Goal: Task Accomplishment & Management: Manage account settings

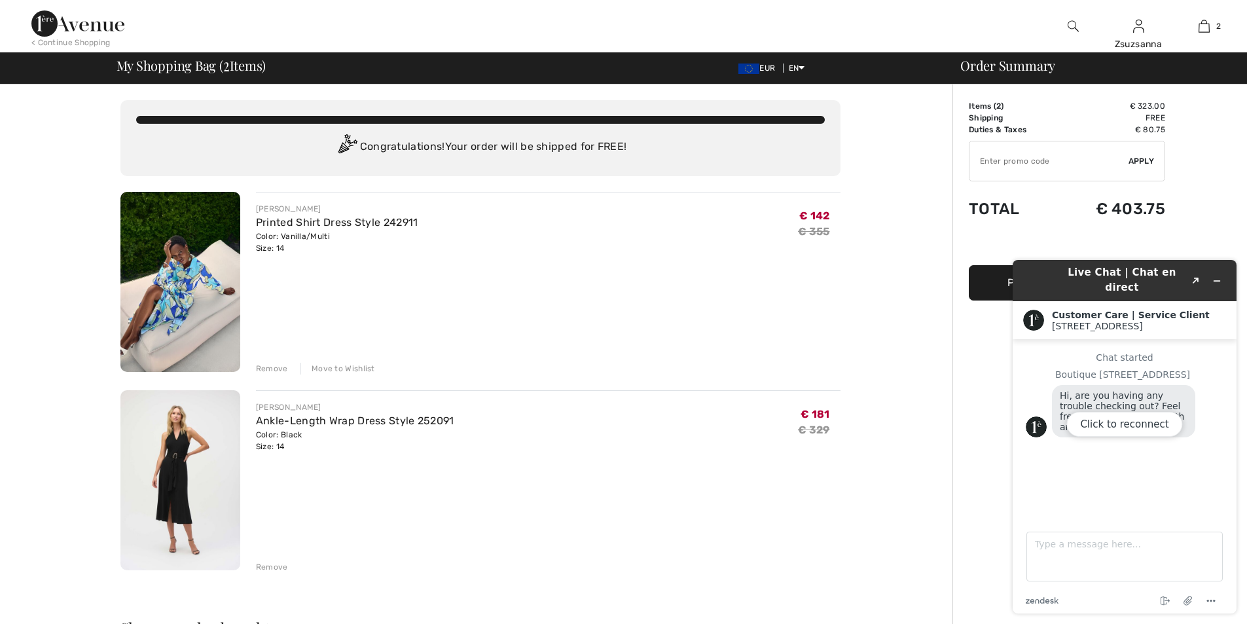
click at [195, 474] on img at bounding box center [180, 480] width 120 height 180
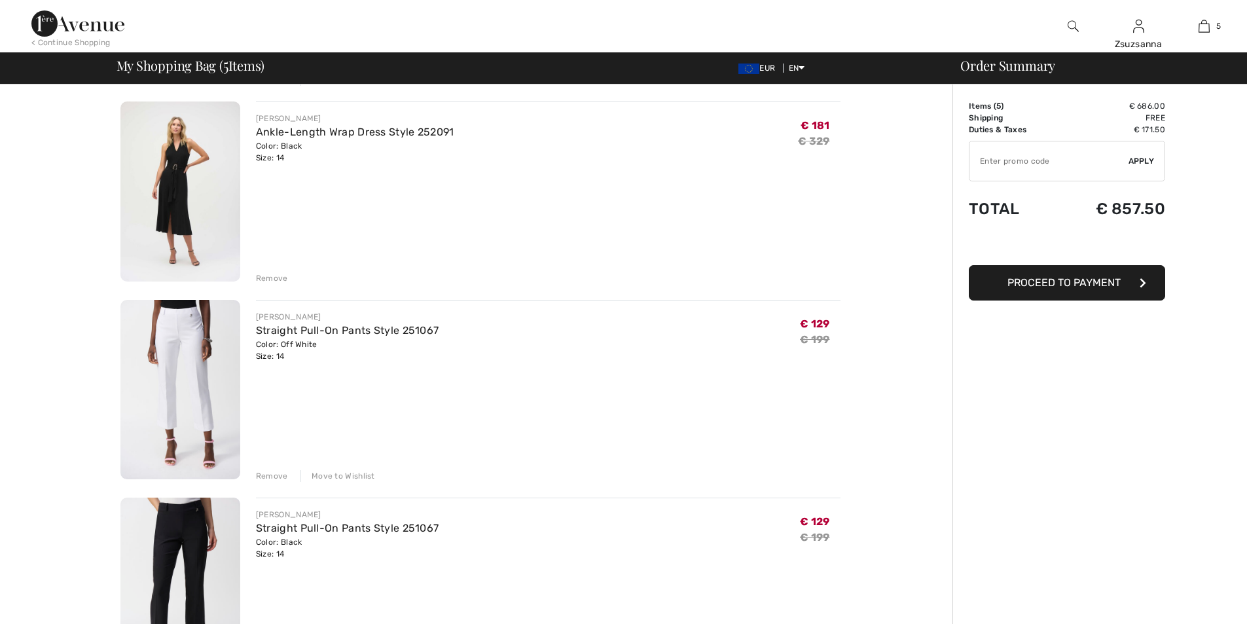
scroll to position [327, 0]
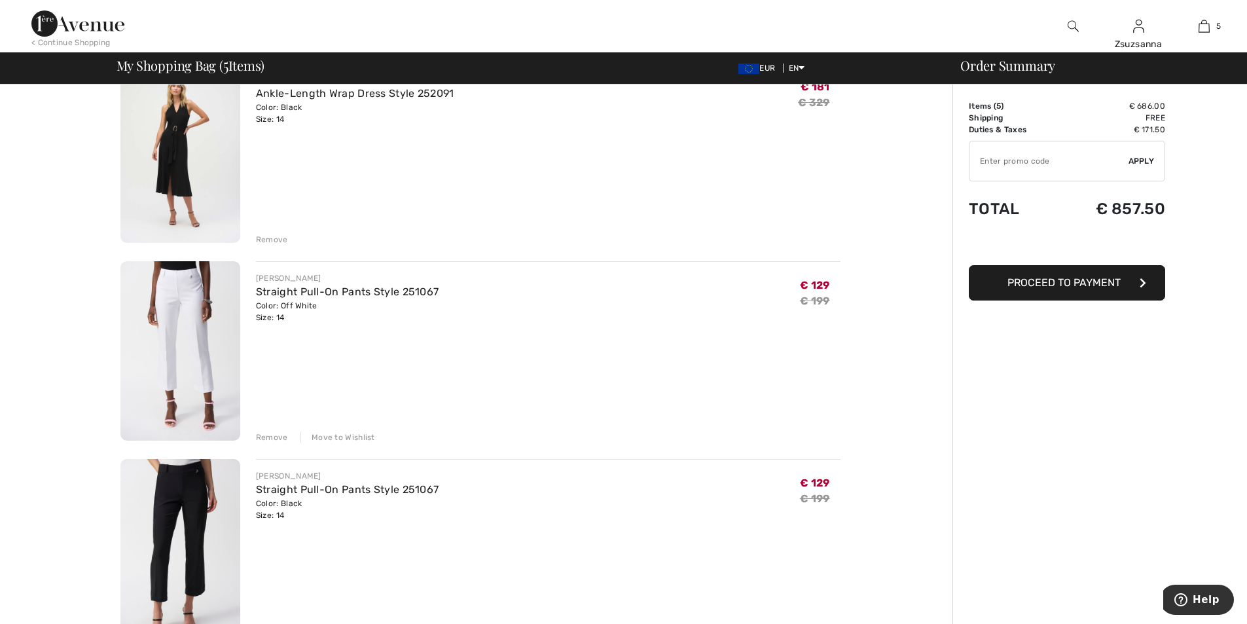
click at [327, 439] on div "Move to Wishlist" at bounding box center [337, 437] width 75 height 12
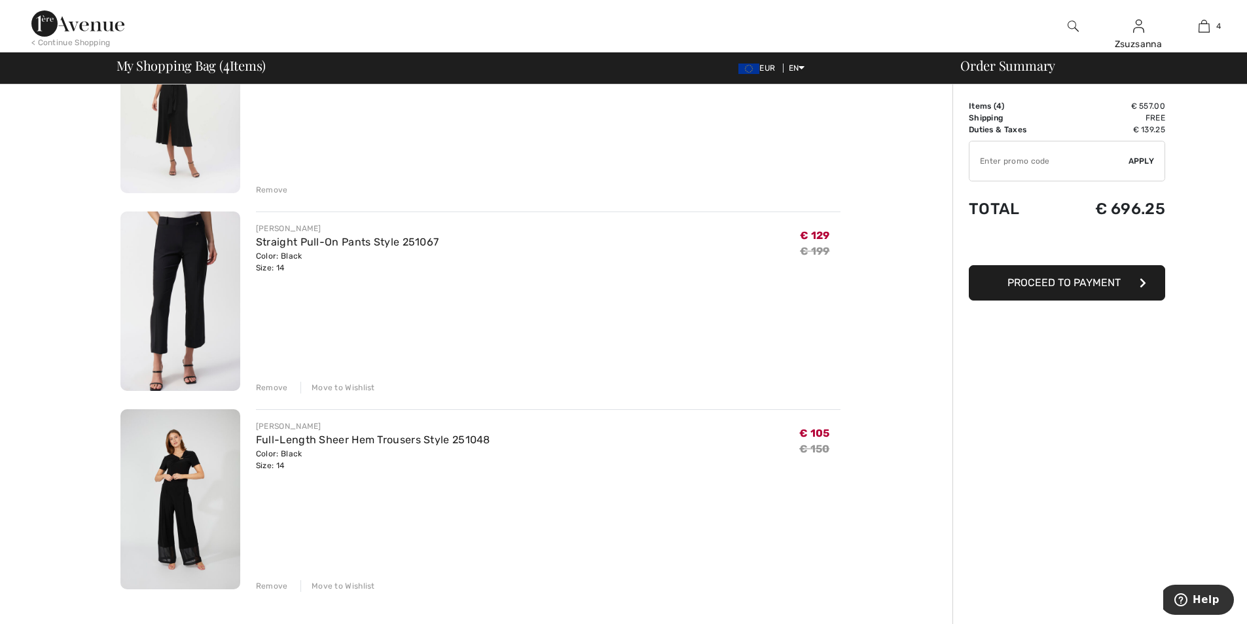
scroll to position [458, 0]
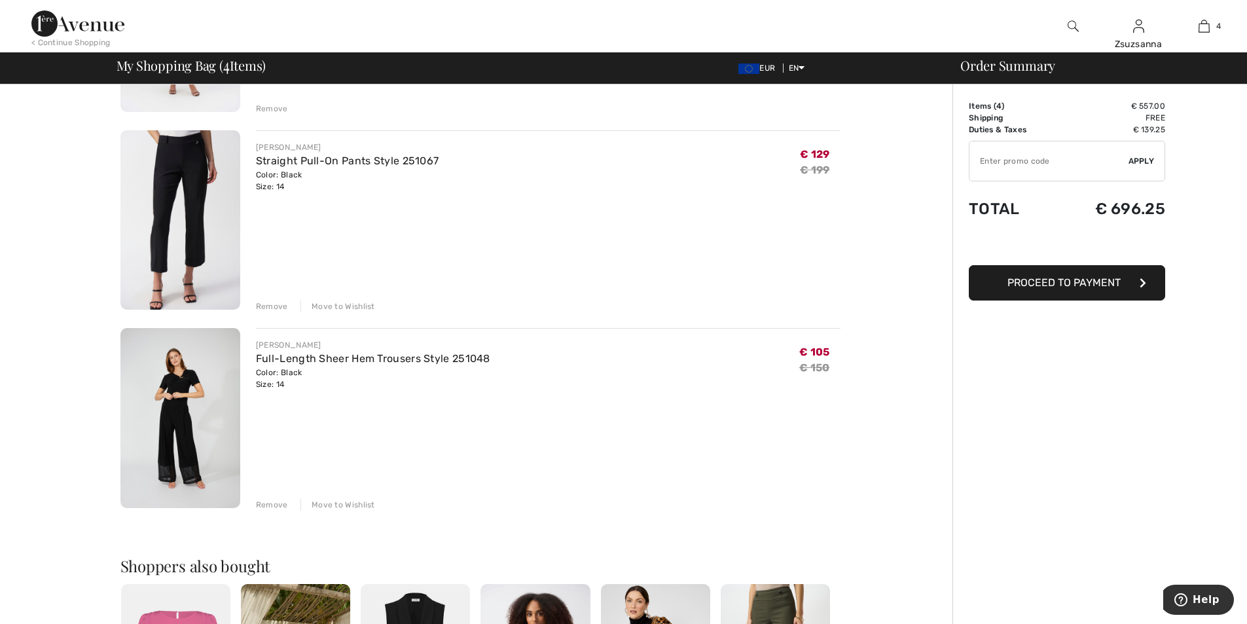
click at [361, 306] on div "Move to Wishlist" at bounding box center [337, 306] width 75 height 12
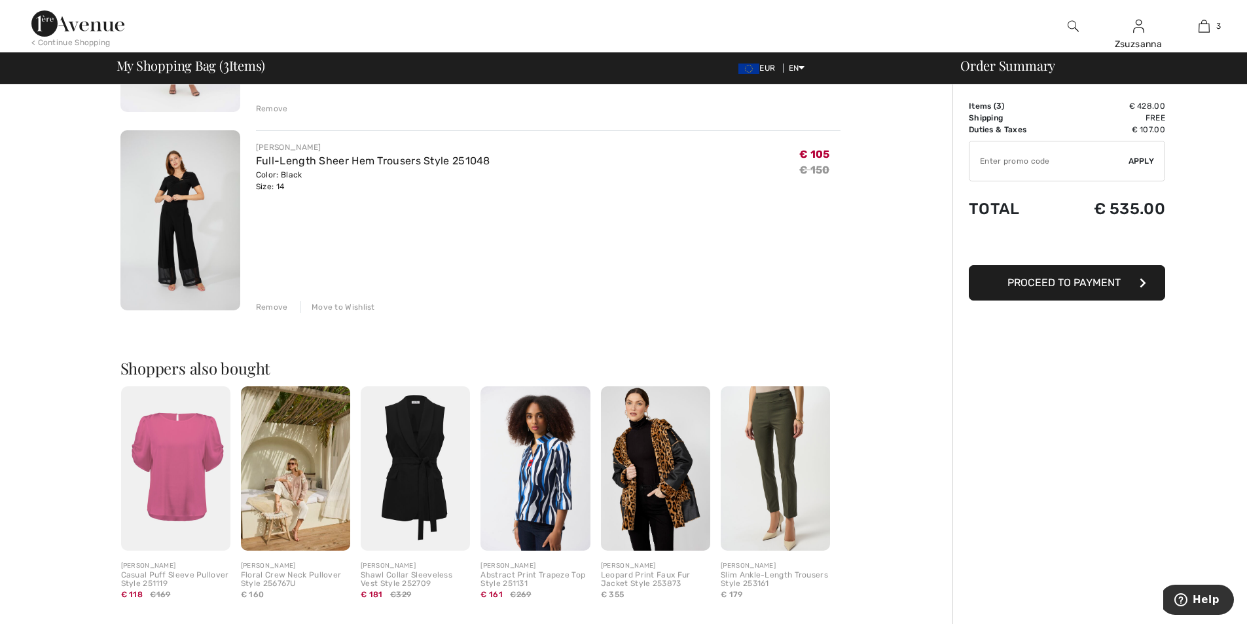
click at [358, 305] on div "Move to Wishlist" at bounding box center [337, 307] width 75 height 12
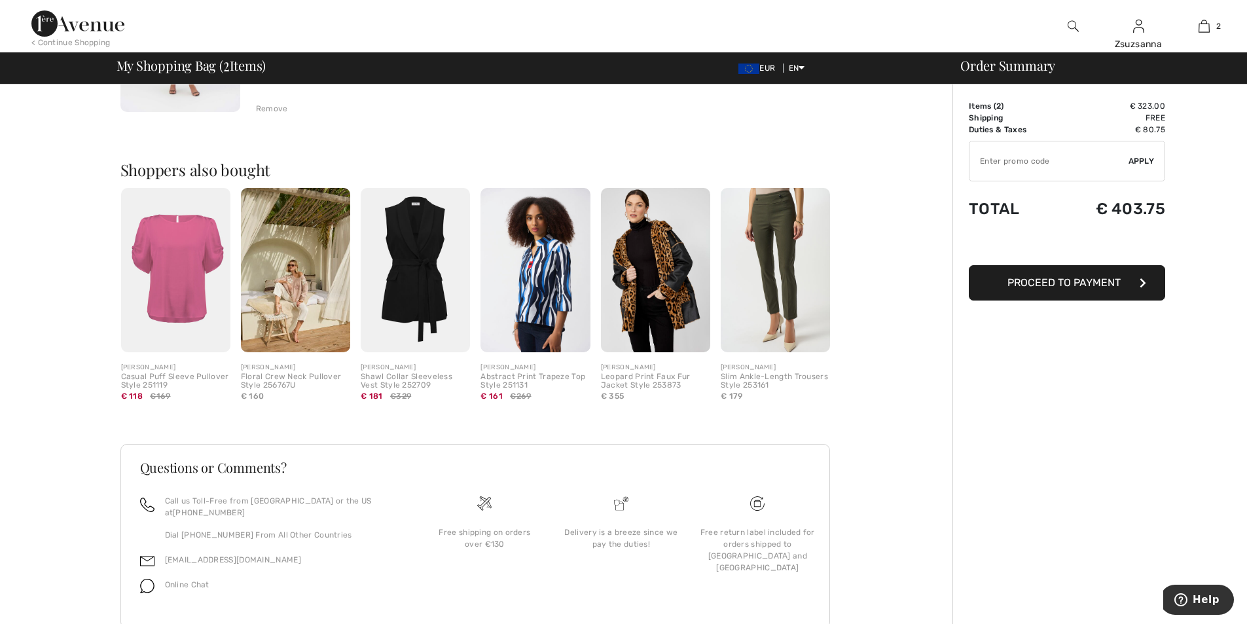
click at [185, 260] on img at bounding box center [175, 270] width 109 height 164
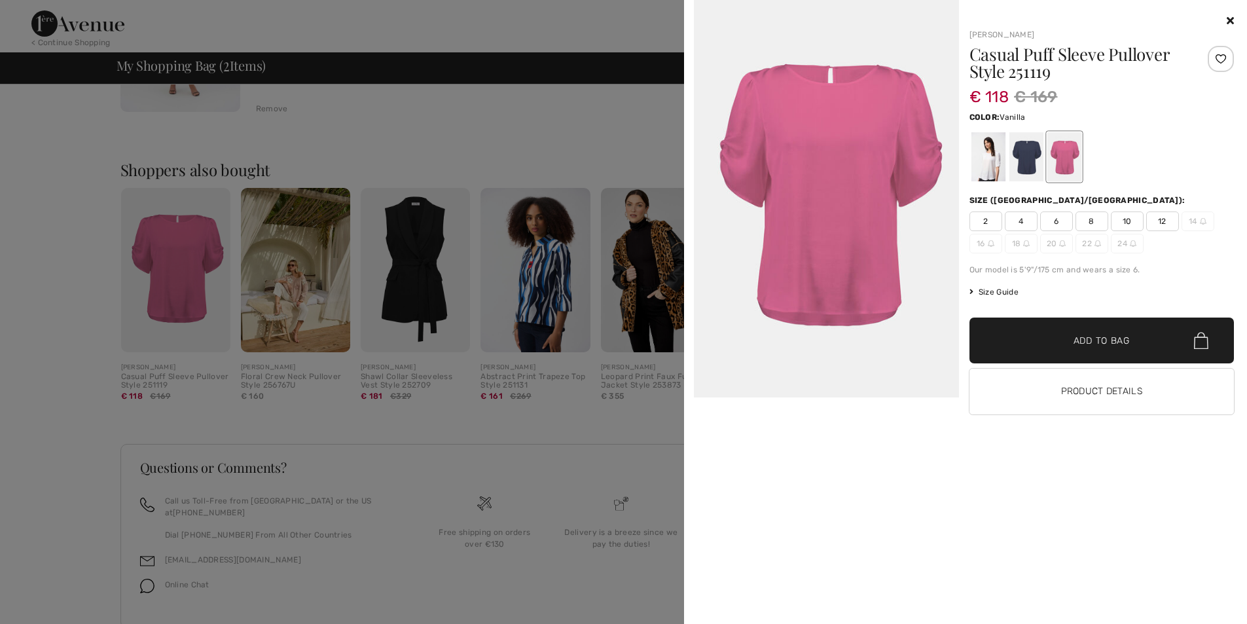
click at [982, 157] on div at bounding box center [988, 156] width 34 height 49
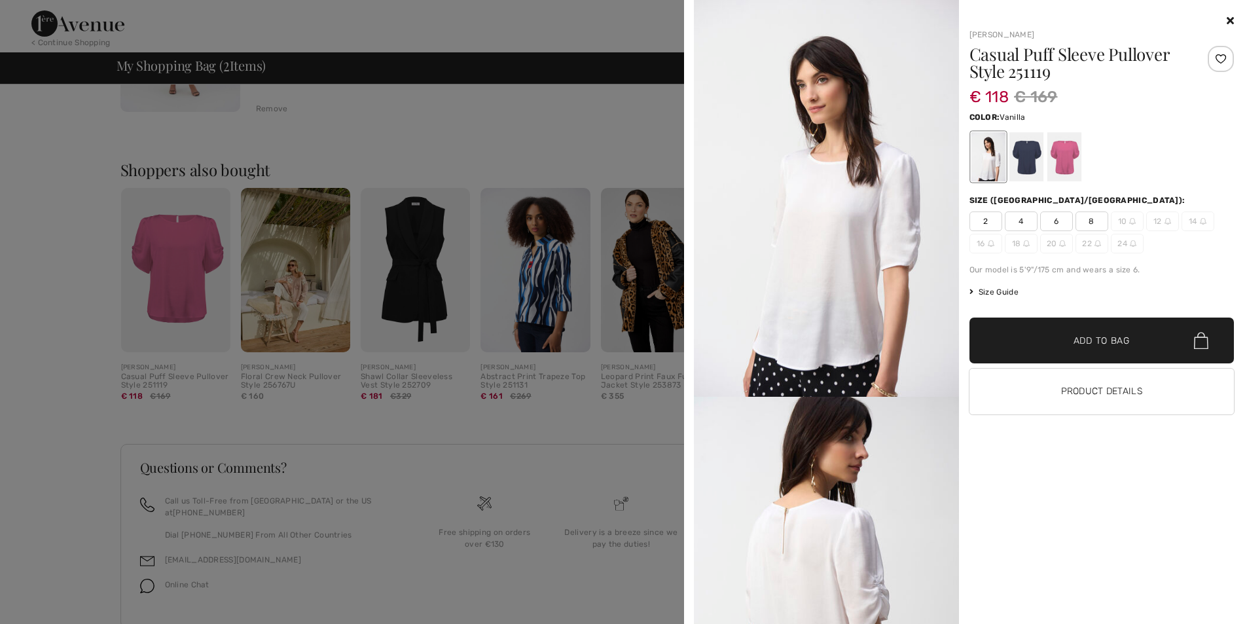
click at [1230, 21] on icon at bounding box center [1230, 20] width 7 height 10
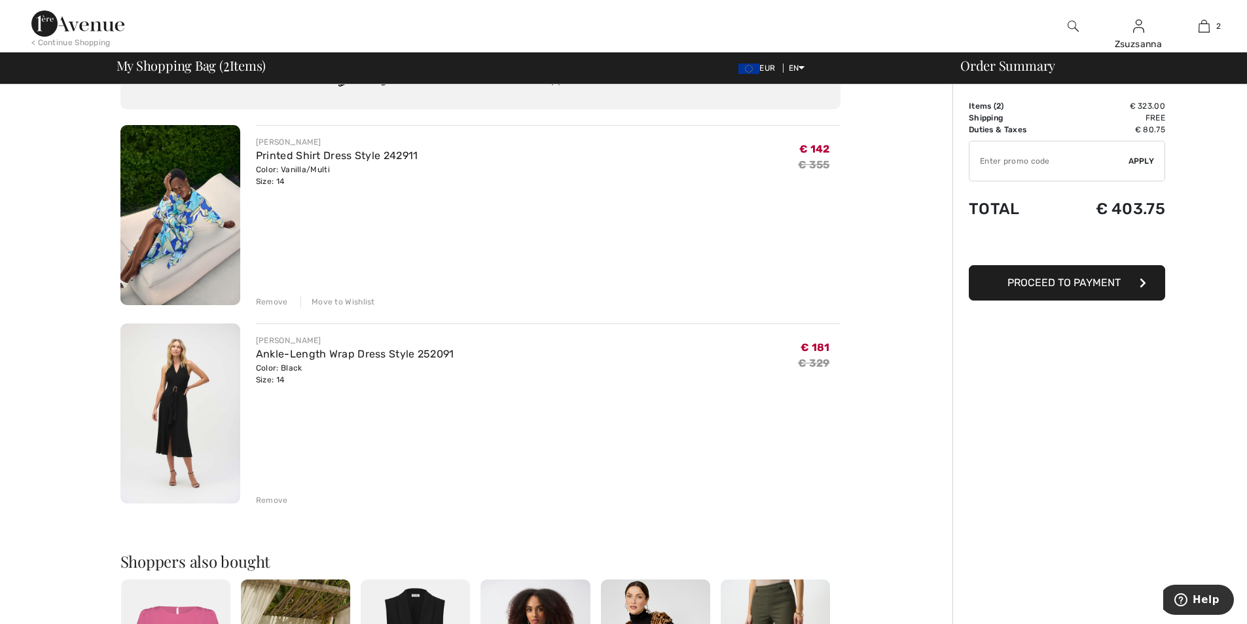
scroll to position [65, 0]
